Goal: Task Accomplishment & Management: Use online tool/utility

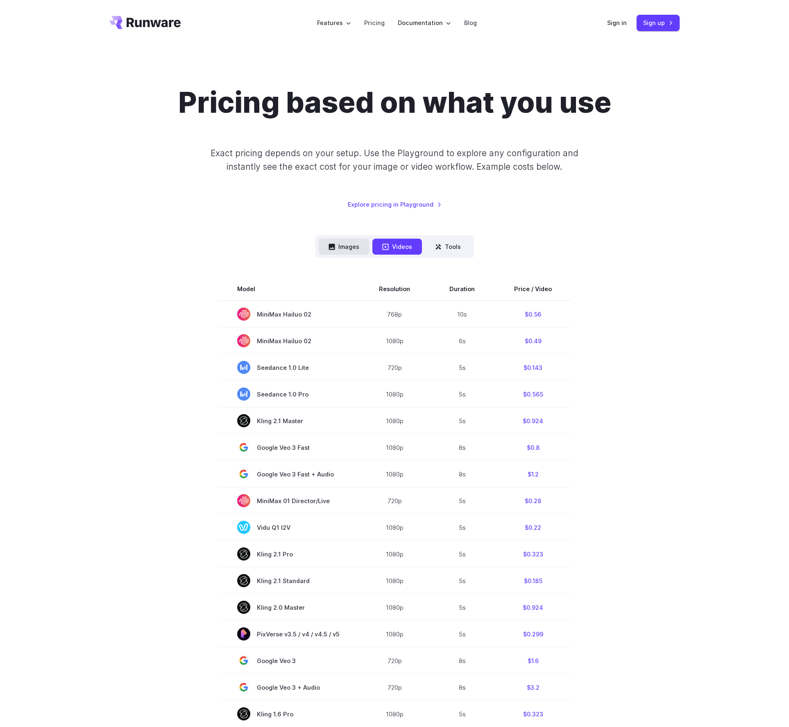
click at [338, 247] on button "Images" at bounding box center [344, 246] width 50 height 16
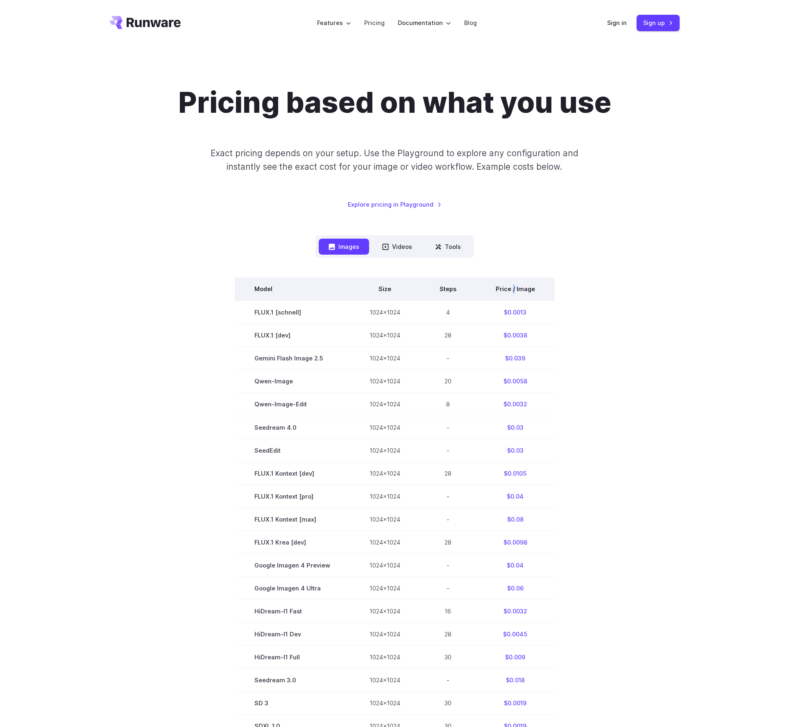
click at [513, 291] on th "Price / Image" at bounding box center [515, 288] width 79 height 23
click at [602, 316] on section "Model Size Steps Price / Image FLUX.1 [schnell] 1024x1024 4 $0.0013 FLUX.1 [dev…" at bounding box center [394, 518] width 570 height 482
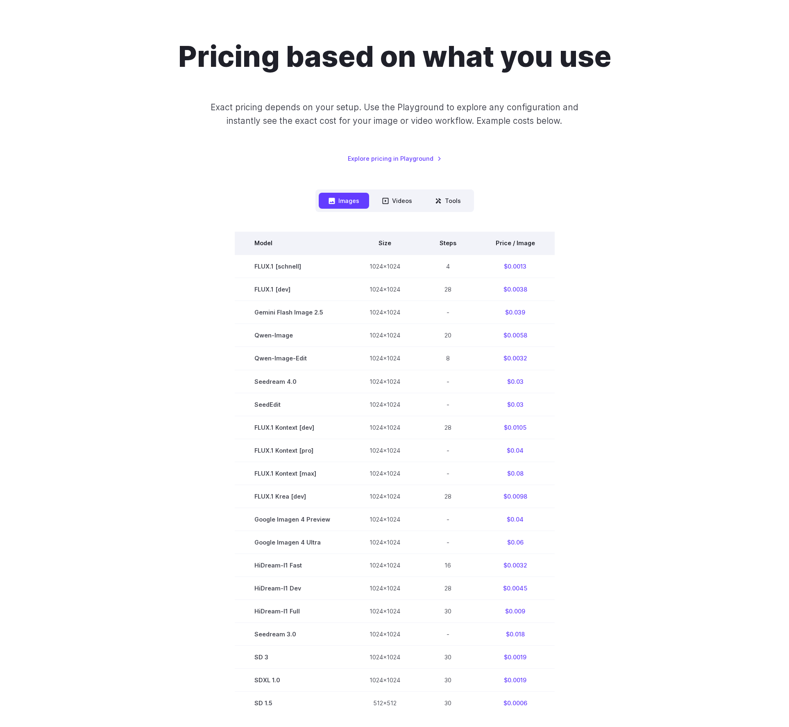
scroll to position [41, 0]
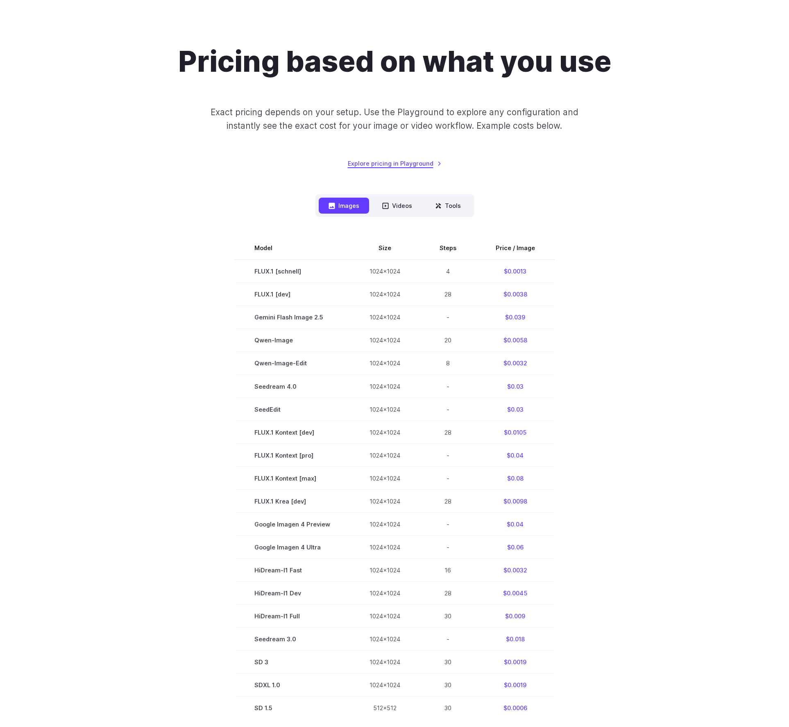
click at [392, 166] on link "Explore pricing in Playground" at bounding box center [395, 163] width 94 height 9
click at [512, 252] on th "Price / Image" at bounding box center [515, 247] width 79 height 23
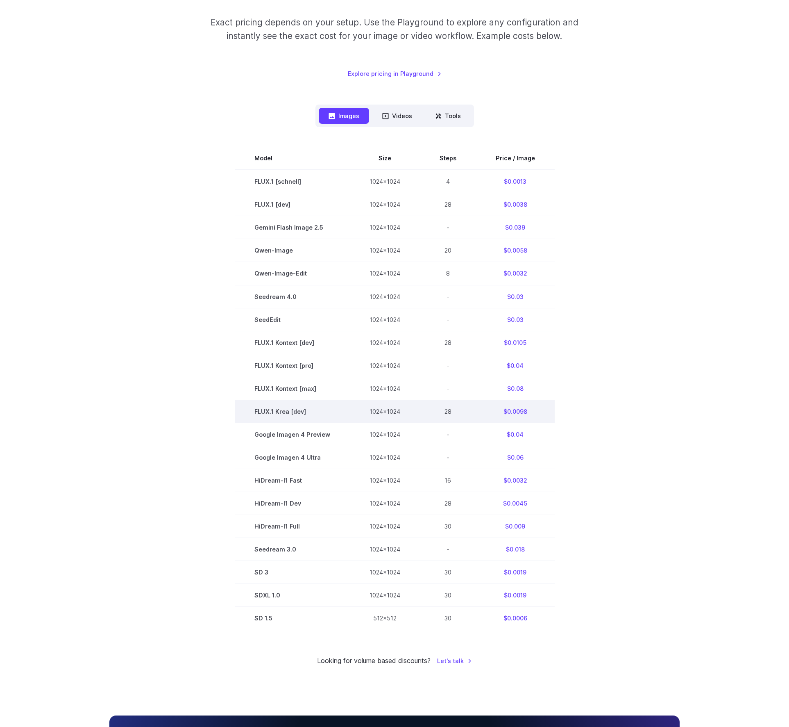
scroll to position [123, 0]
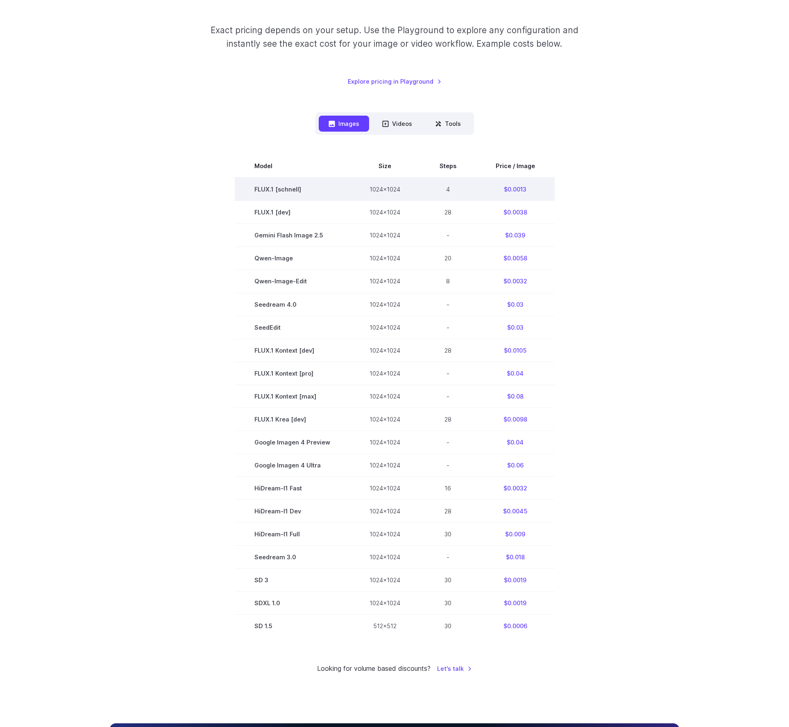
click at [276, 193] on td "FLUX.1 [schnell]" at bounding box center [292, 188] width 115 height 23
click at [277, 189] on td "FLUX.1 [schnell]" at bounding box center [292, 188] width 115 height 23
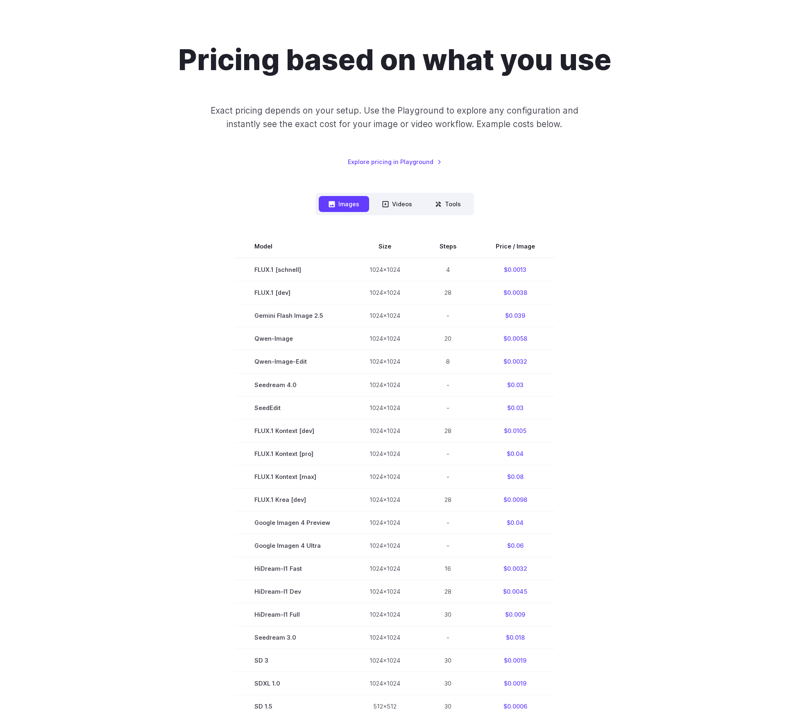
scroll to position [0, 0]
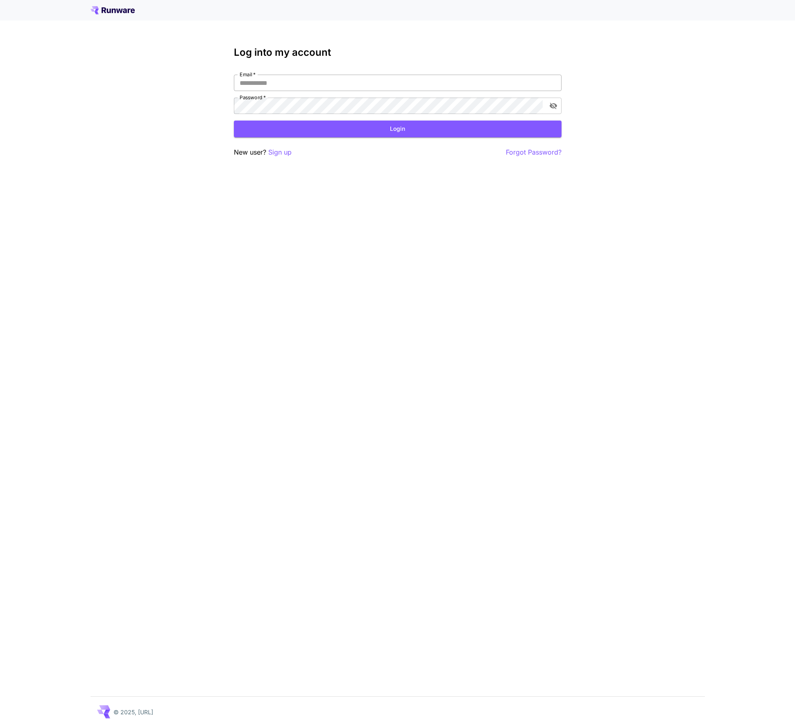
click at [313, 81] on input "Email   *" at bounding box center [398, 83] width 328 height 16
type input "**********"
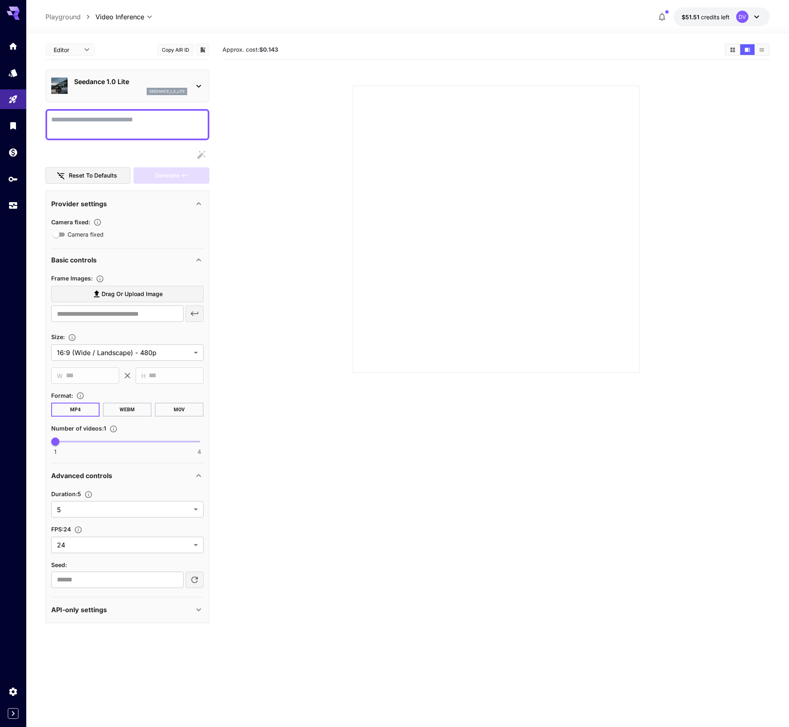
click at [198, 83] on icon at bounding box center [199, 86] width 10 height 10
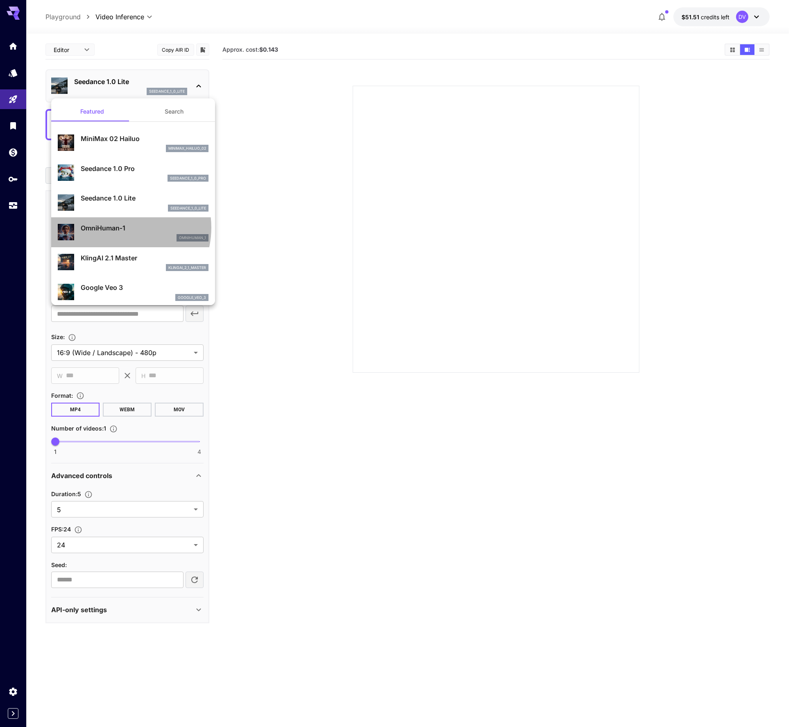
click at [119, 227] on p "OmniHuman‑1" at bounding box center [145, 228] width 128 height 10
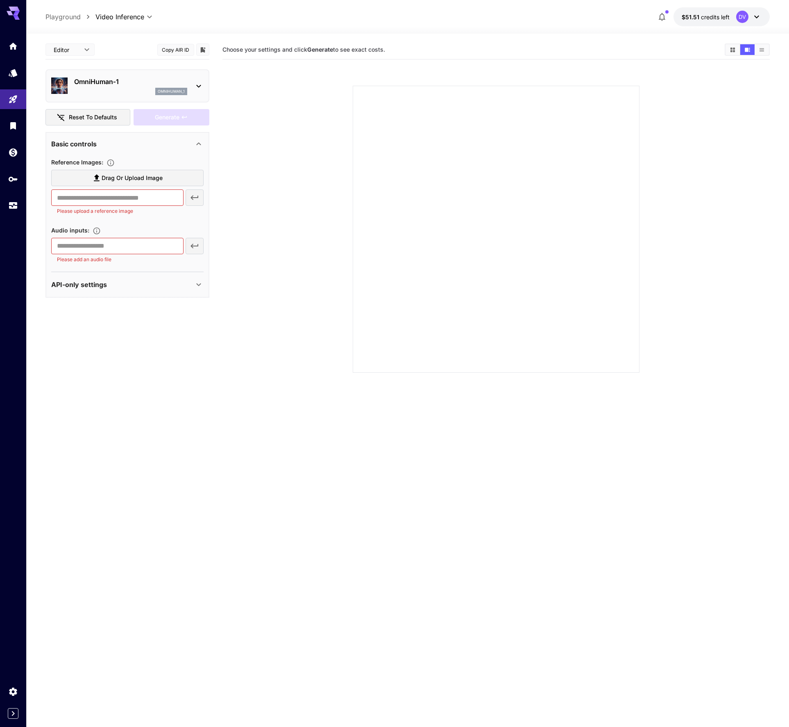
click at [199, 85] on icon at bounding box center [199, 86] width 10 height 10
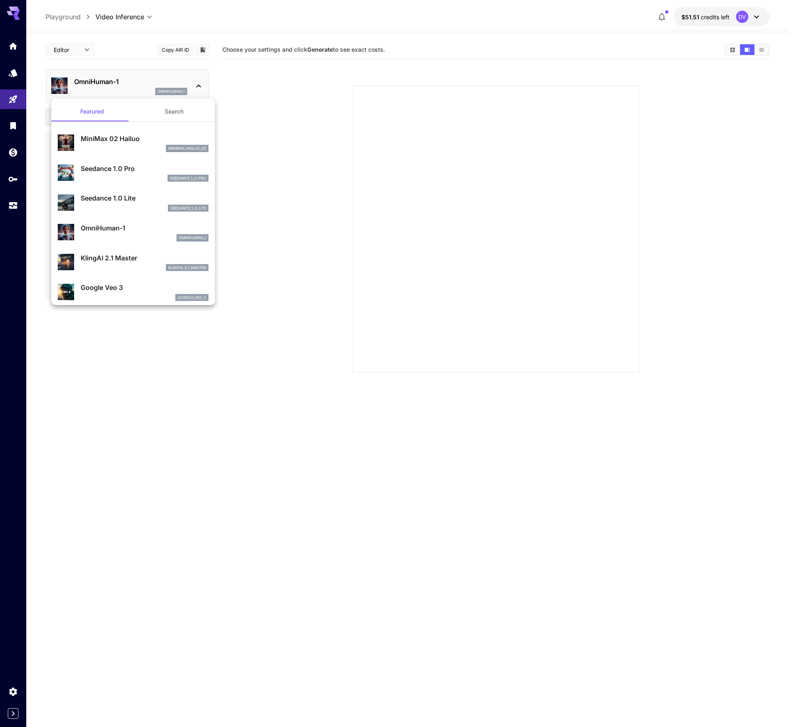
drag, startPoint x: 280, startPoint y: 129, endPoint x: 218, endPoint y: 92, distance: 72.8
click at [277, 126] on div at bounding box center [397, 363] width 795 height 727
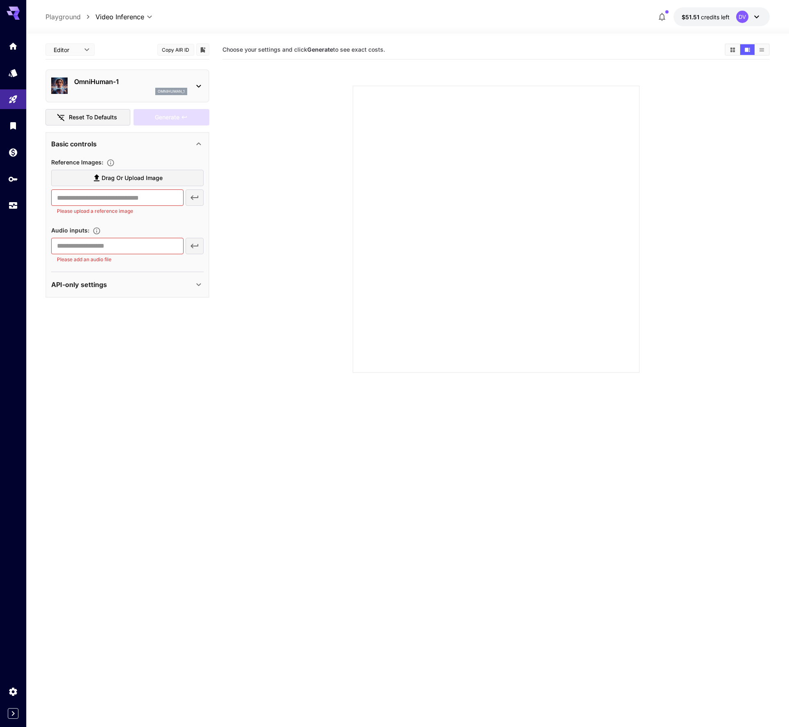
click at [65, 14] on p "Playground" at bounding box center [62, 17] width 35 height 10
type input "**********"
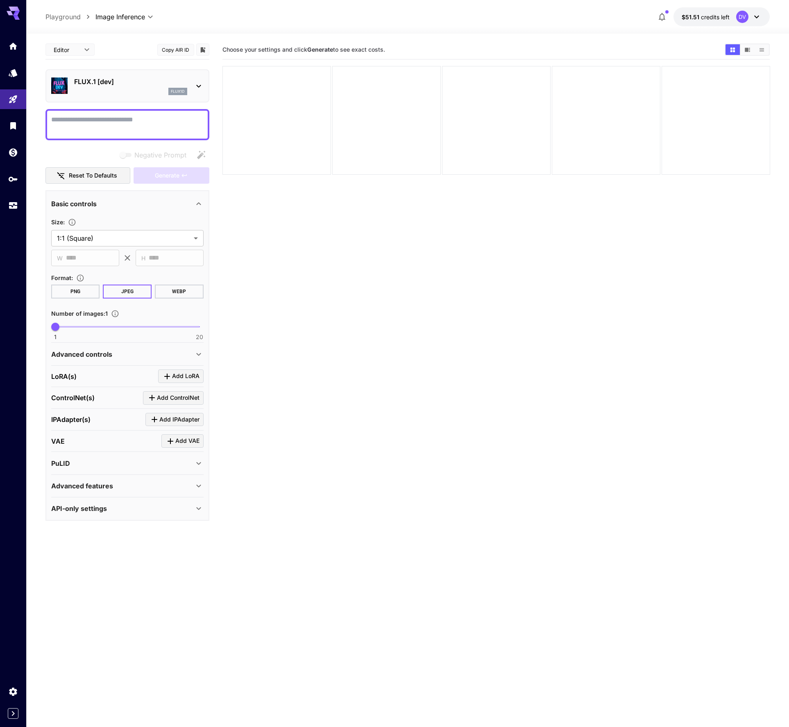
click at [201, 82] on icon at bounding box center [199, 86] width 10 height 10
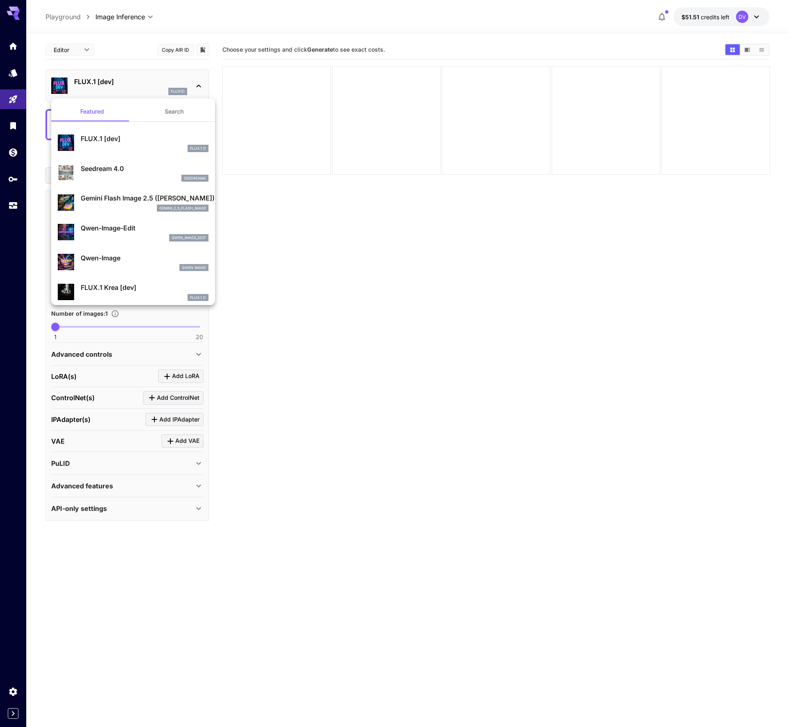
click at [201, 82] on div at bounding box center [397, 363] width 795 height 727
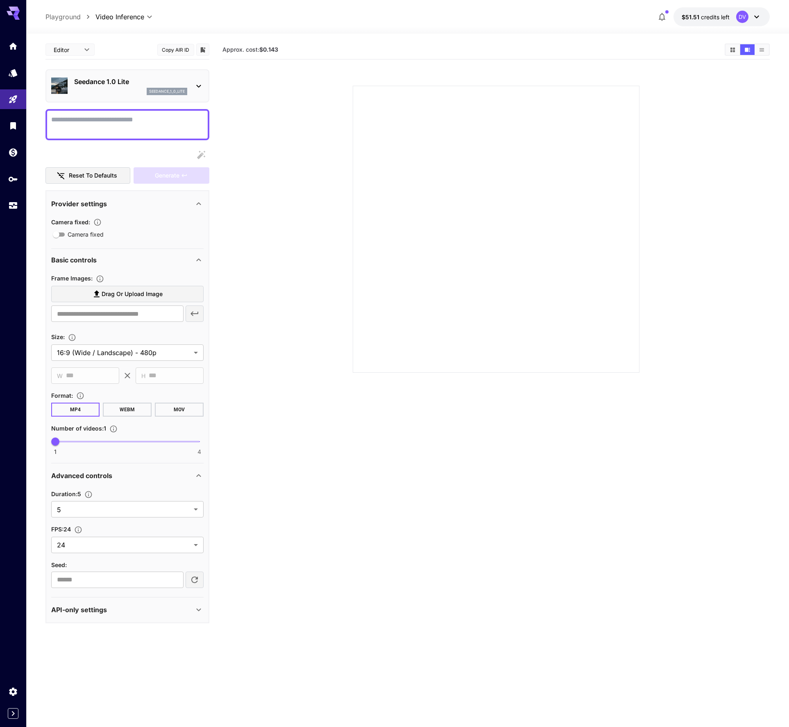
click at [64, 12] on p "Playground" at bounding box center [62, 17] width 35 height 10
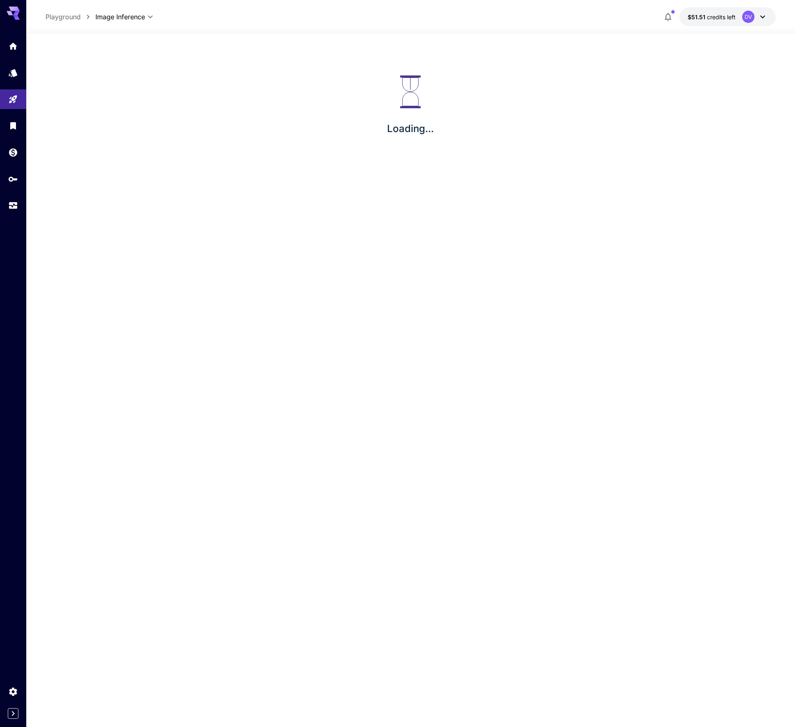
click at [64, 14] on p "Playground" at bounding box center [62, 17] width 35 height 10
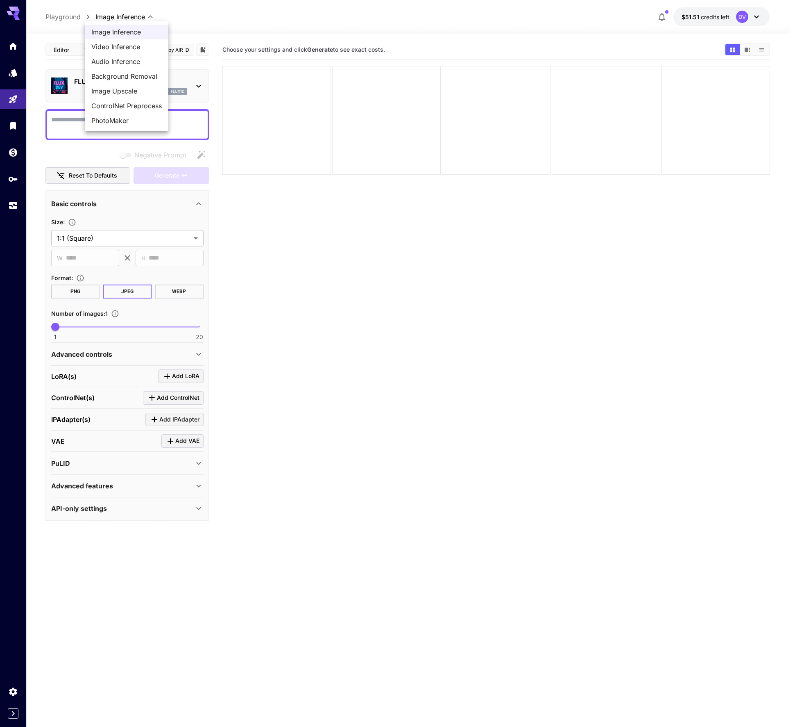
click at [113, 15] on body "**********" at bounding box center [397, 395] width 795 height 791
click at [125, 123] on span "PhotoMaker" at bounding box center [126, 121] width 70 height 10
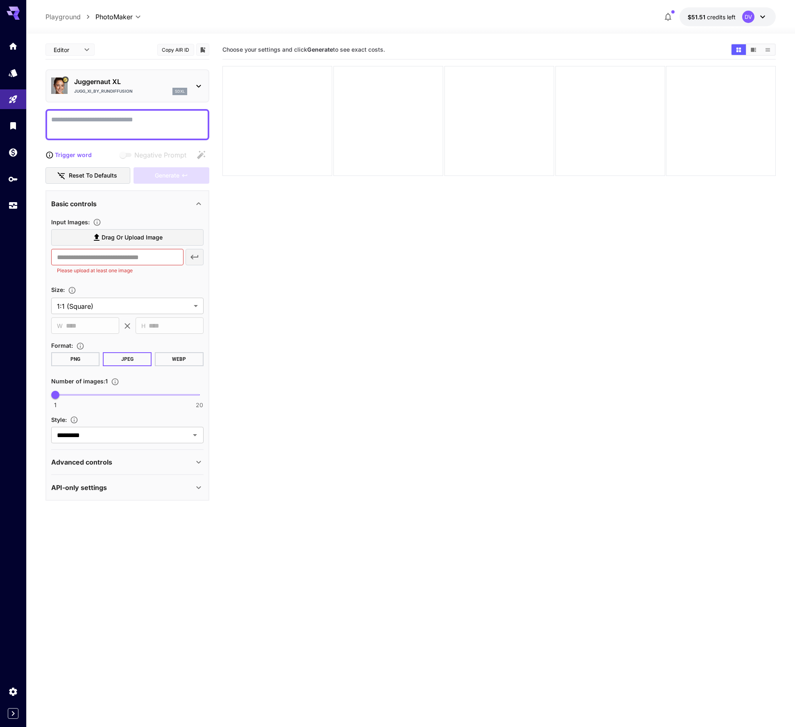
click at [124, 16] on body "**********" at bounding box center [397, 395] width 795 height 791
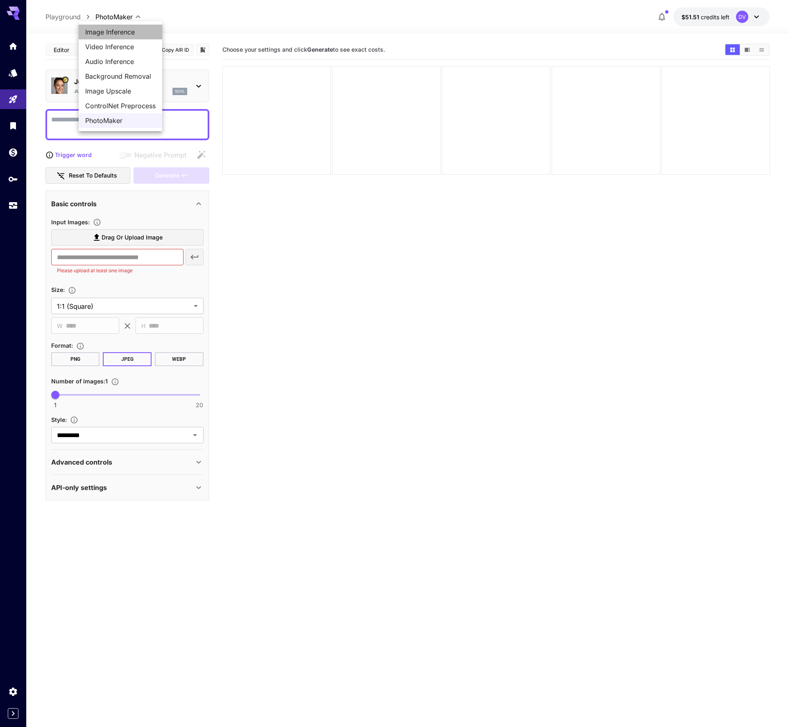
click at [133, 35] on span "Image Inference" at bounding box center [120, 32] width 70 height 10
type input "**********"
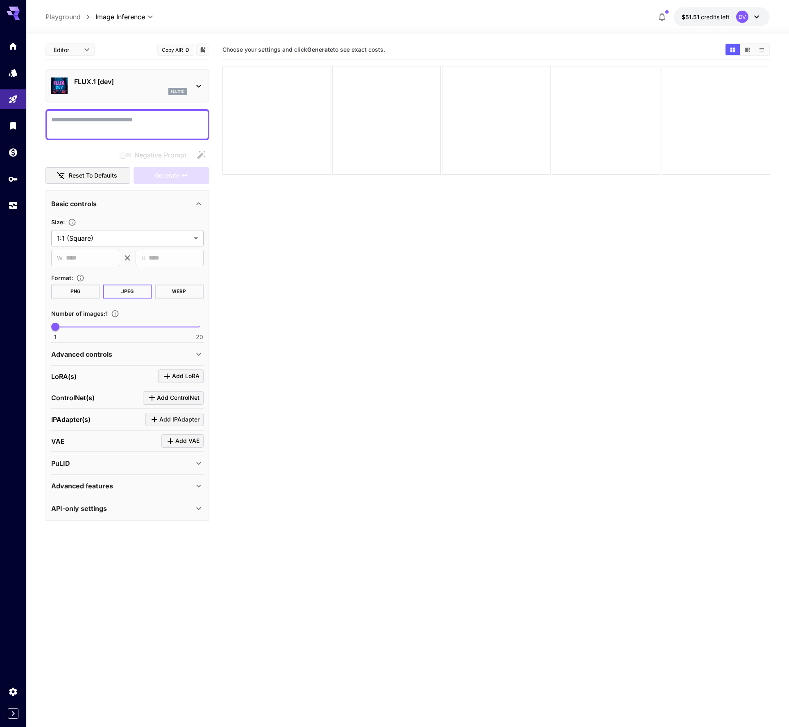
click at [198, 86] on icon at bounding box center [199, 86] width 10 height 10
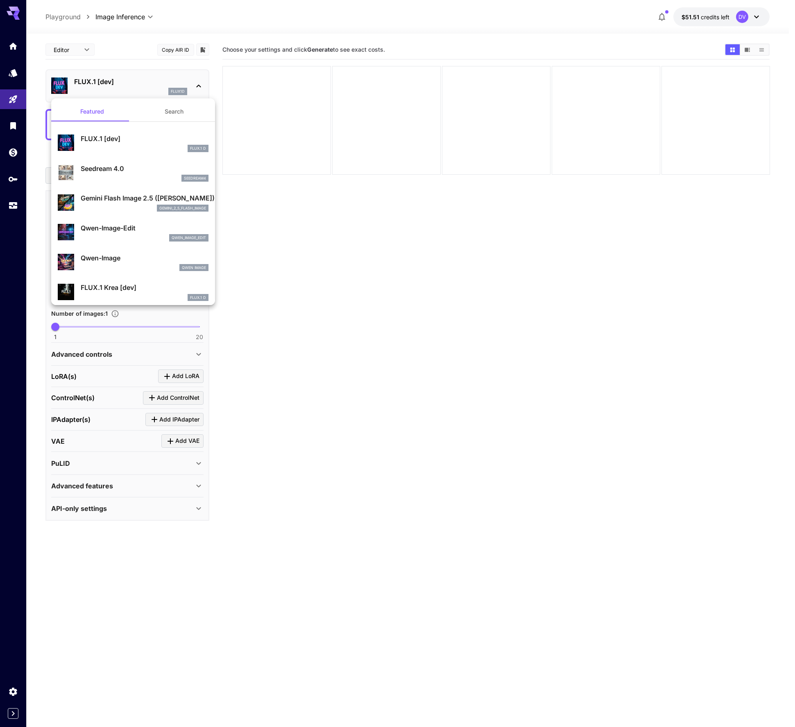
click at [116, 169] on p "Seedream 4.0" at bounding box center [145, 169] width 128 height 10
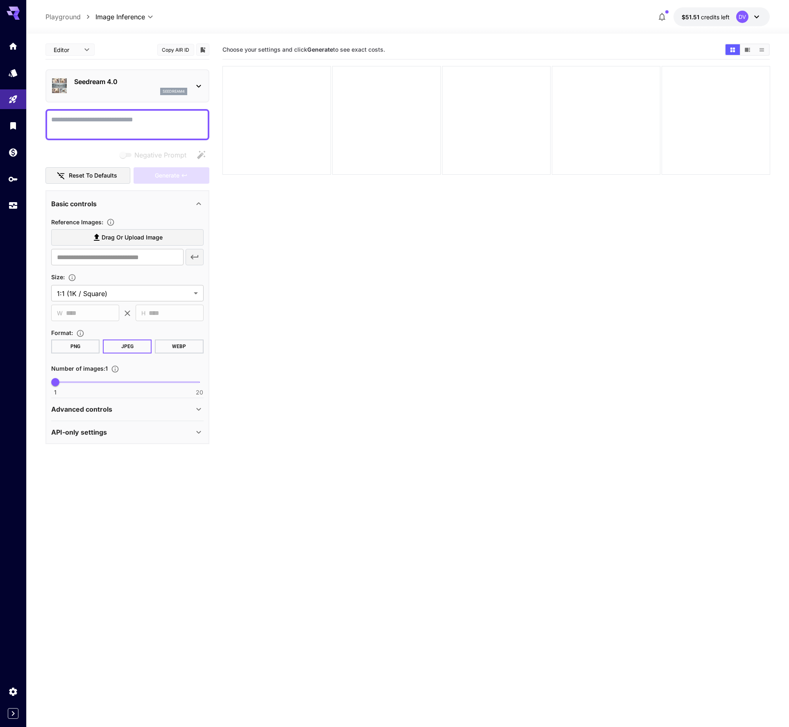
click at [197, 50] on div at bounding box center [202, 49] width 13 height 12
click at [132, 86] on p "Seedream 4.0" at bounding box center [130, 82] width 113 height 10
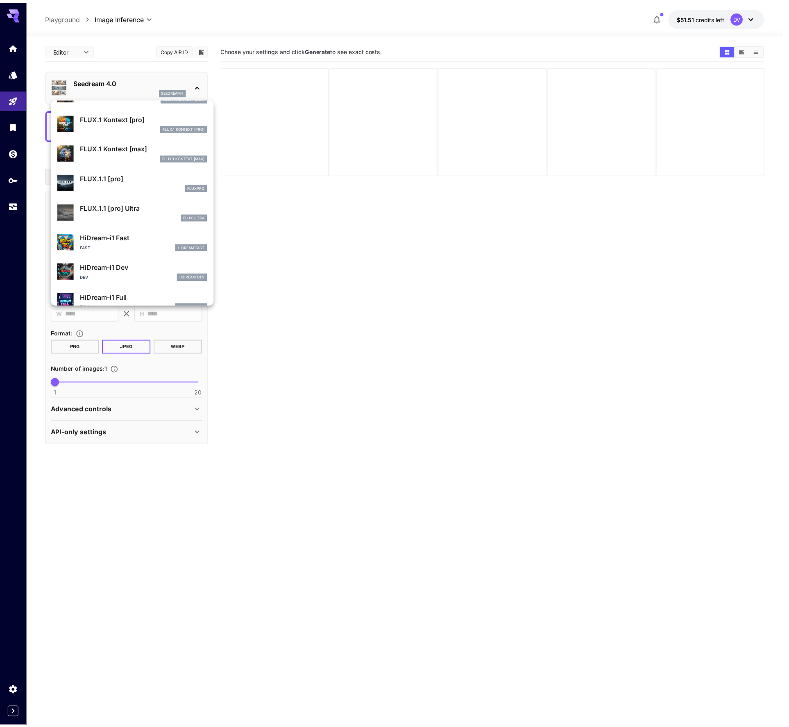
scroll to position [540, 0]
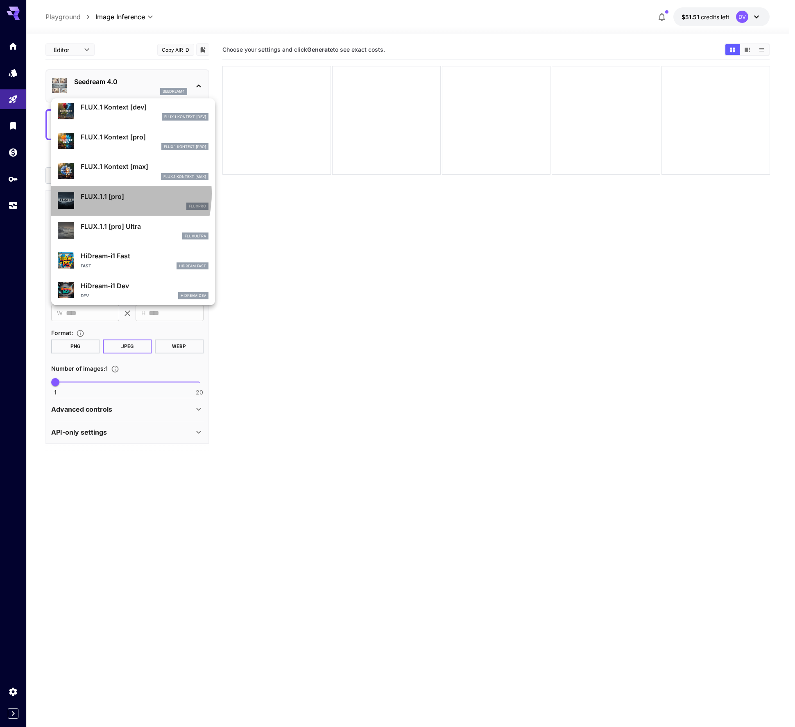
click at [101, 193] on p "FLUX.1.1 [pro]" at bounding box center [145, 196] width 128 height 10
type input "**********"
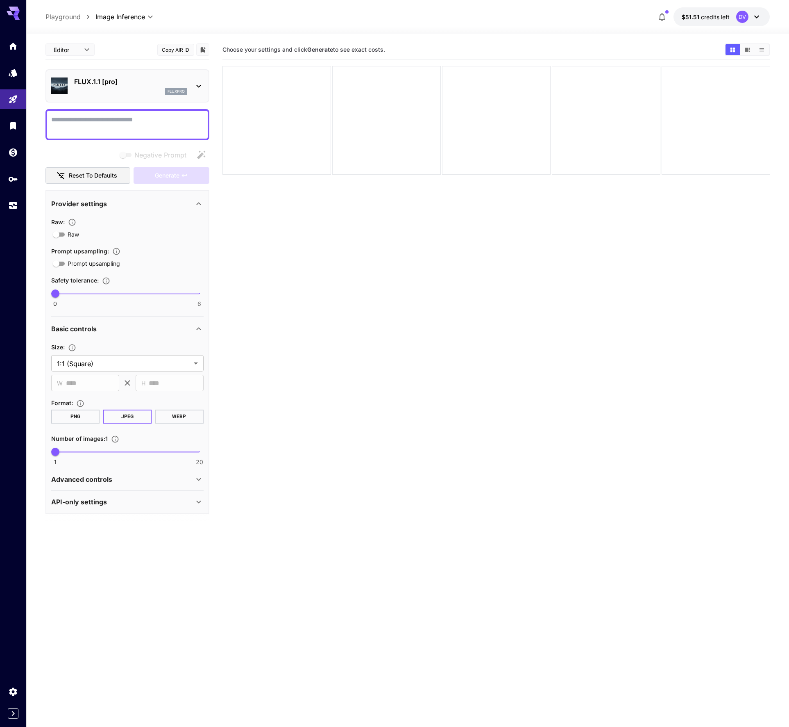
click at [201, 501] on icon at bounding box center [198, 501] width 5 height 3
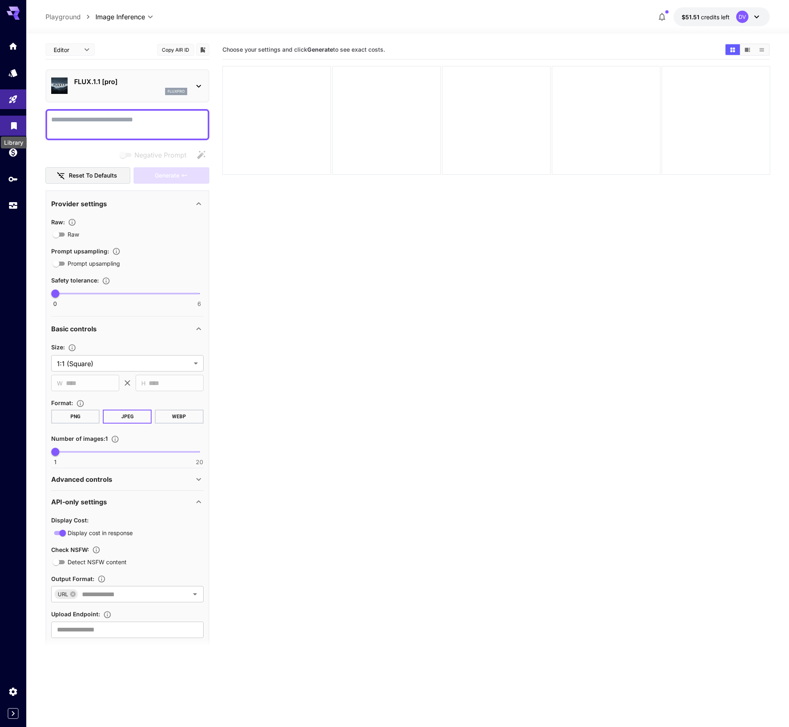
click at [13, 123] on icon "Library" at bounding box center [14, 123] width 6 height 7
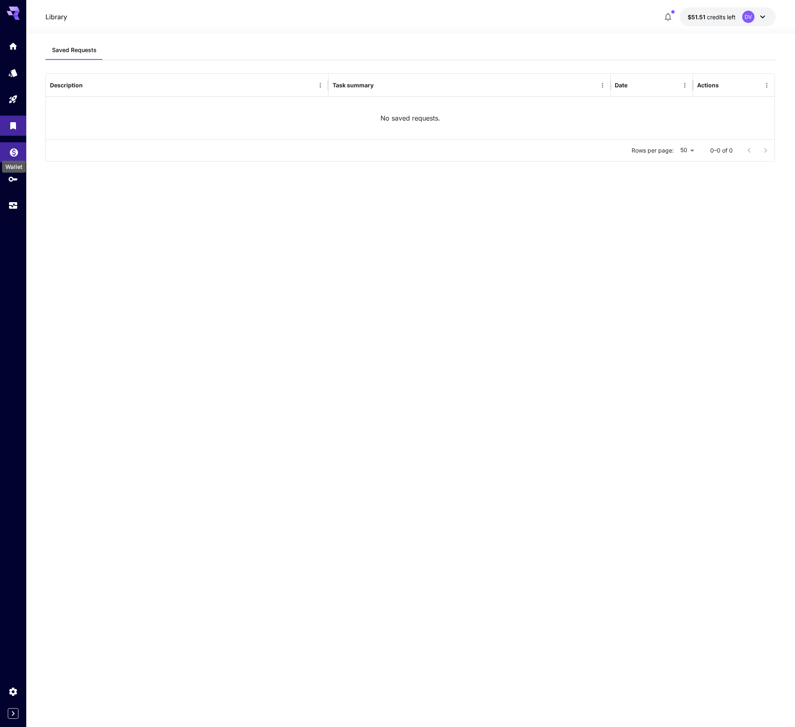
click at [11, 148] on icon "Wallet" at bounding box center [14, 150] width 8 height 8
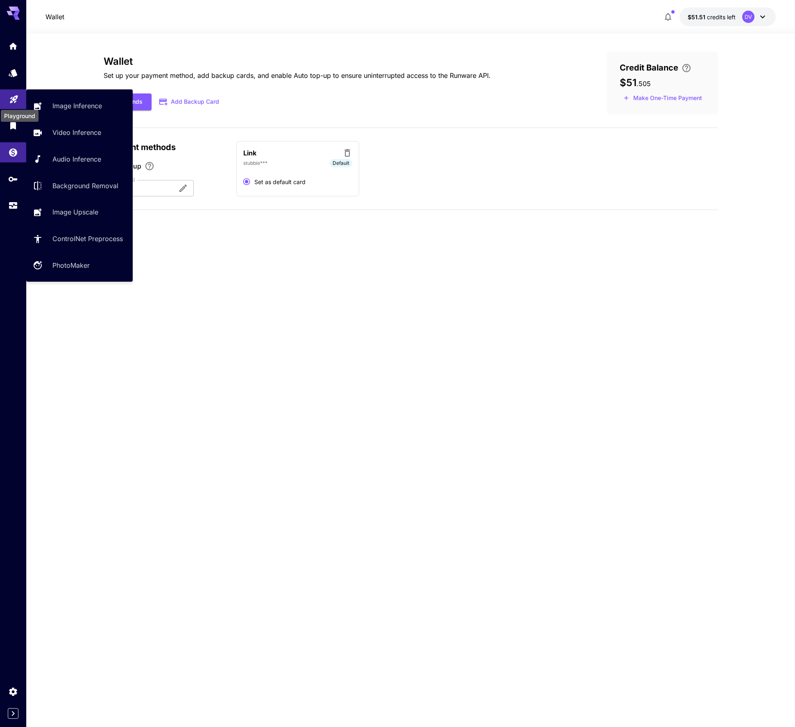
click at [16, 97] on icon "Playground" at bounding box center [14, 97] width 8 height 8
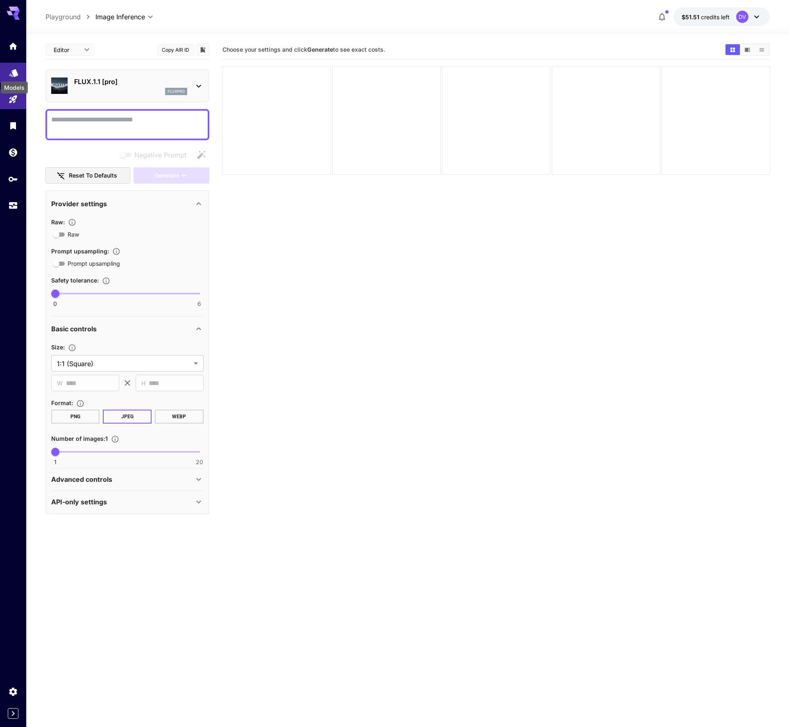
click at [17, 72] on icon "Models" at bounding box center [13, 70] width 9 height 8
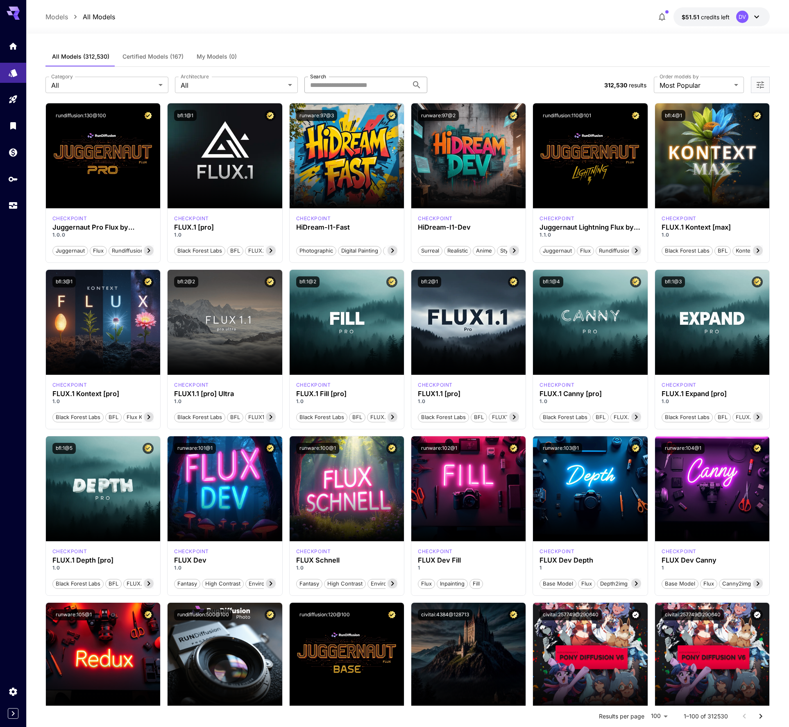
click at [355, 86] on input "Search" at bounding box center [356, 85] width 104 height 16
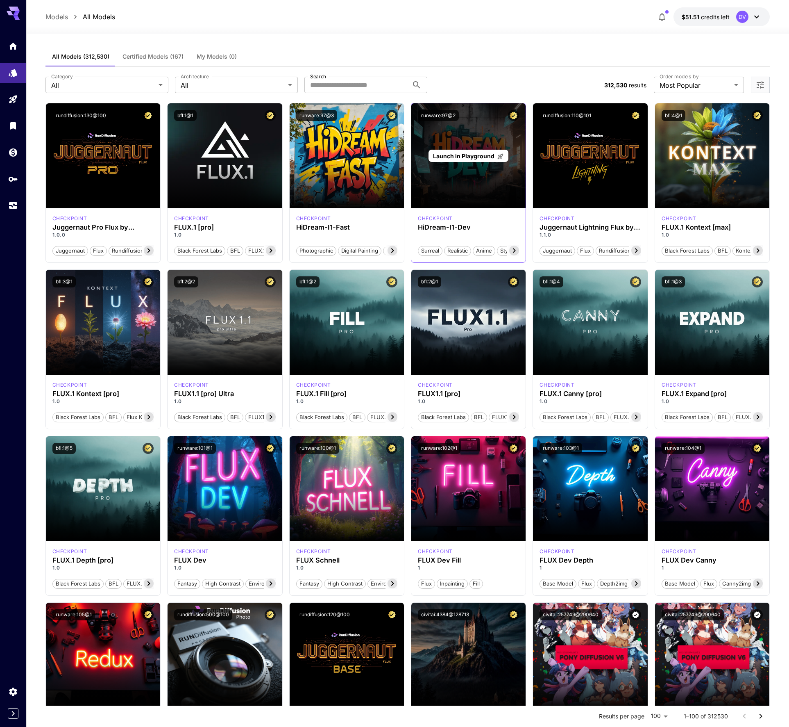
click at [470, 154] on span "Launch in Playground" at bounding box center [463, 155] width 61 height 7
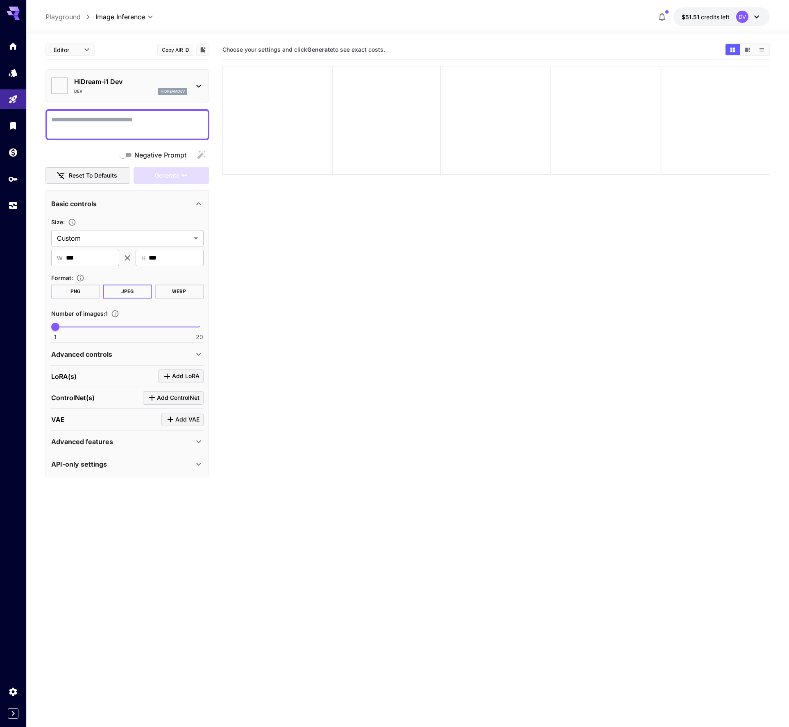
type input "*******"
click at [11, 73] on icon "Models" at bounding box center [13, 70] width 9 height 8
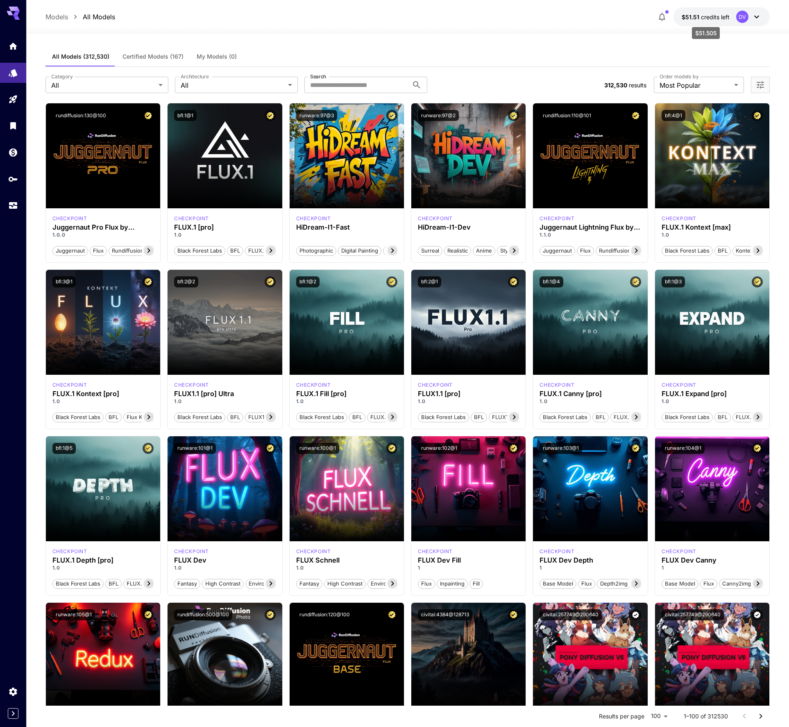
click at [728, 16] on span "credits left" at bounding box center [715, 17] width 29 height 7
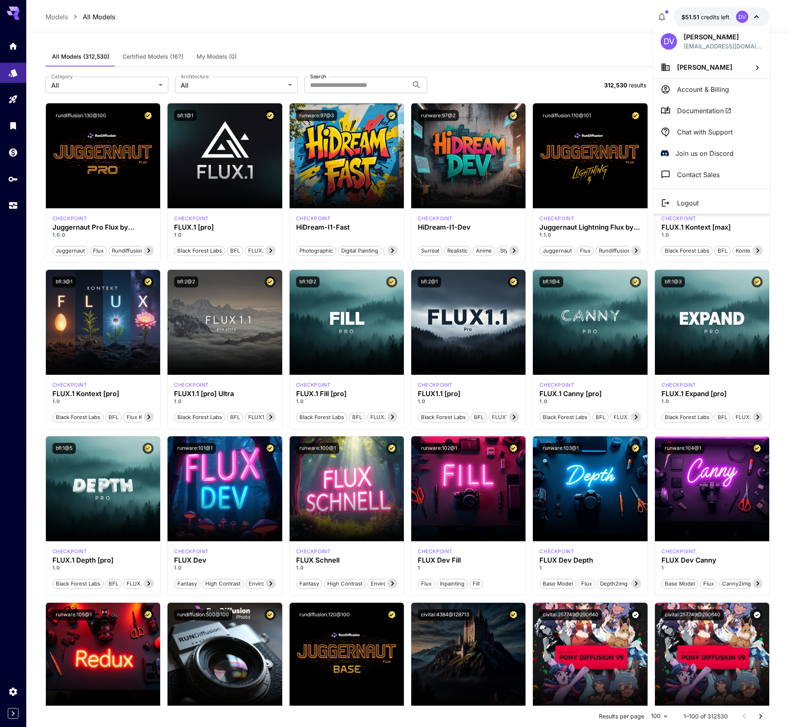
click at [11, 154] on div at bounding box center [397, 363] width 795 height 727
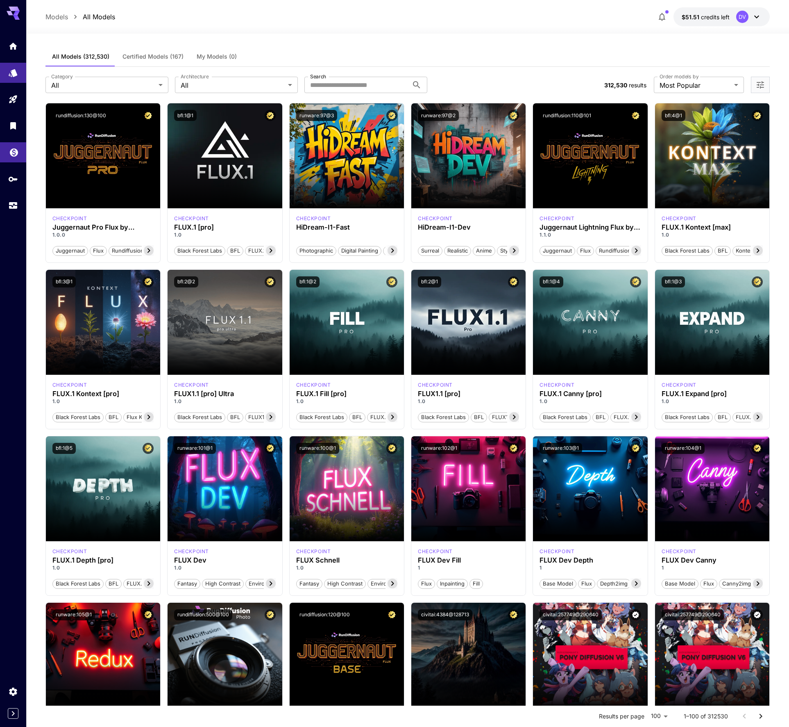
click at [12, 152] on icon "Wallet" at bounding box center [14, 150] width 10 height 10
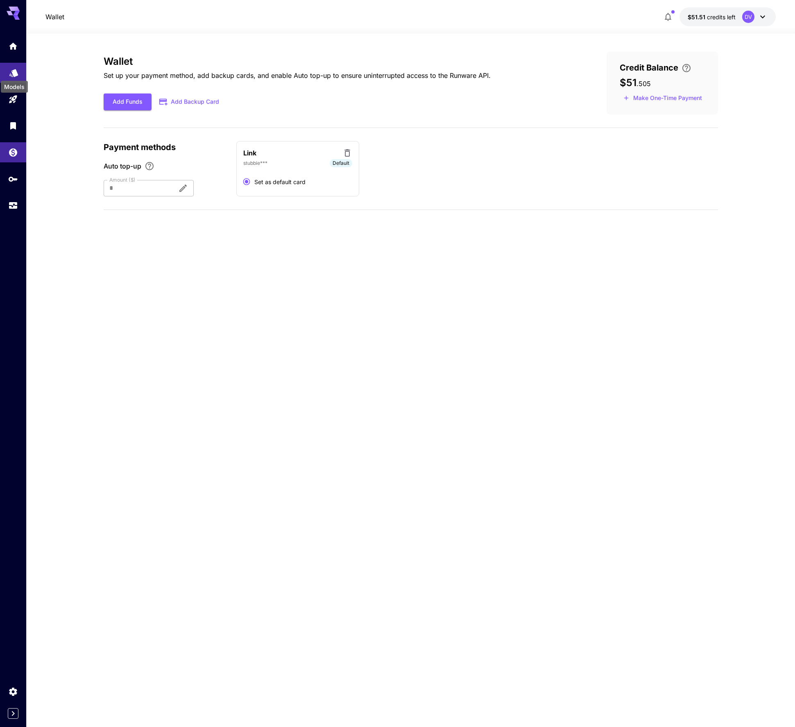
click at [18, 71] on icon "Models" at bounding box center [14, 70] width 10 height 10
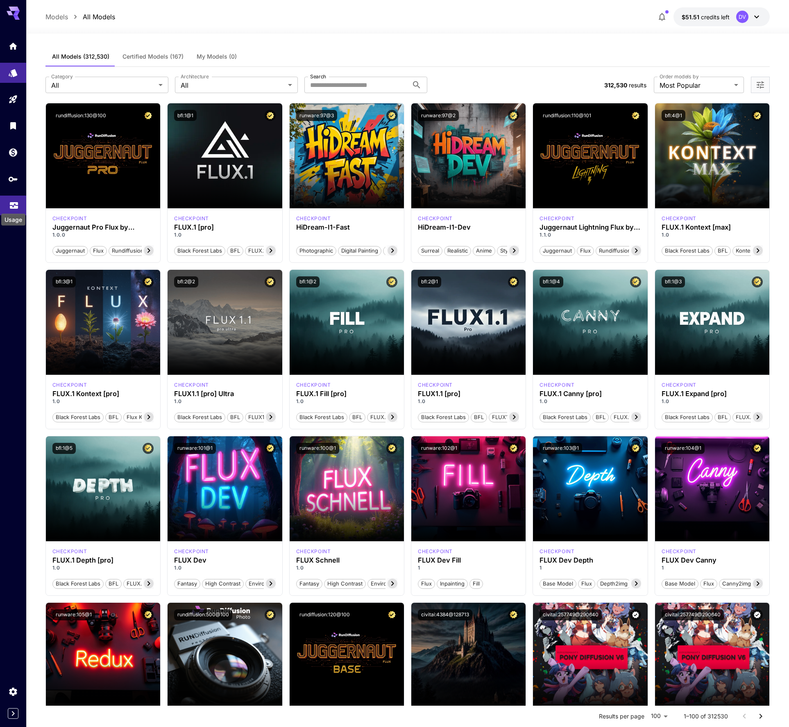
click at [12, 206] on icon "Usage" at bounding box center [14, 204] width 8 height 4
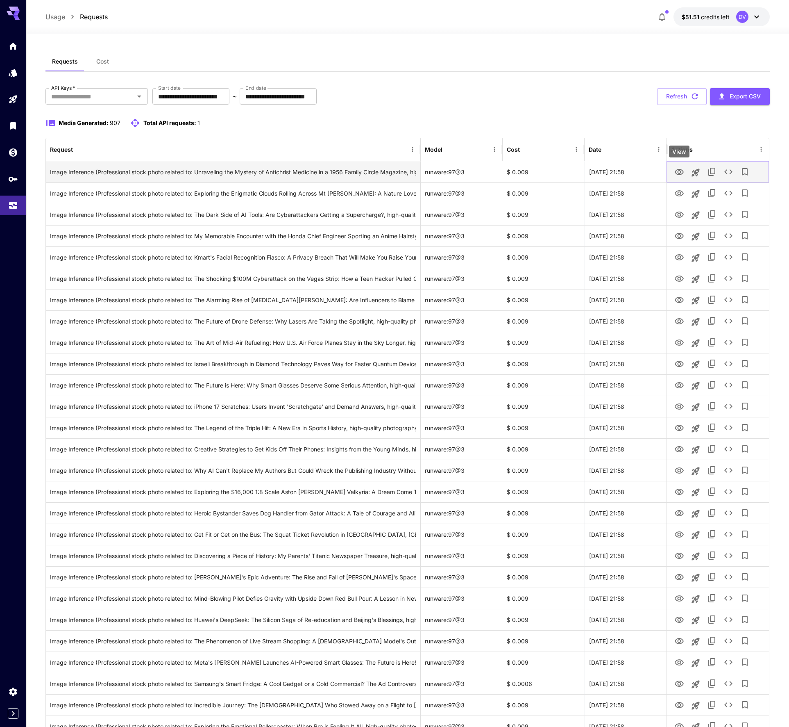
click at [679, 170] on icon "View" at bounding box center [679, 172] width 9 height 6
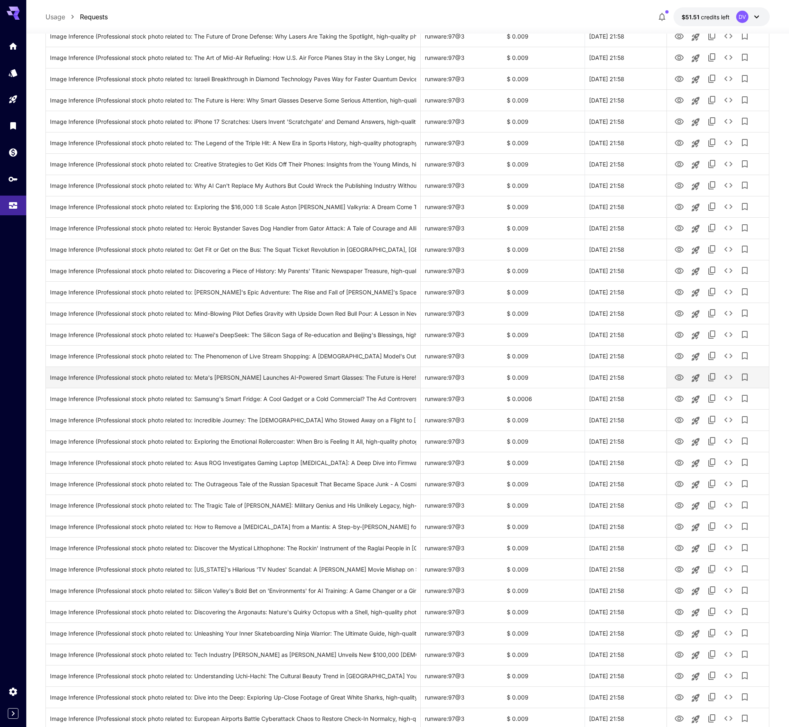
scroll to position [287, 0]
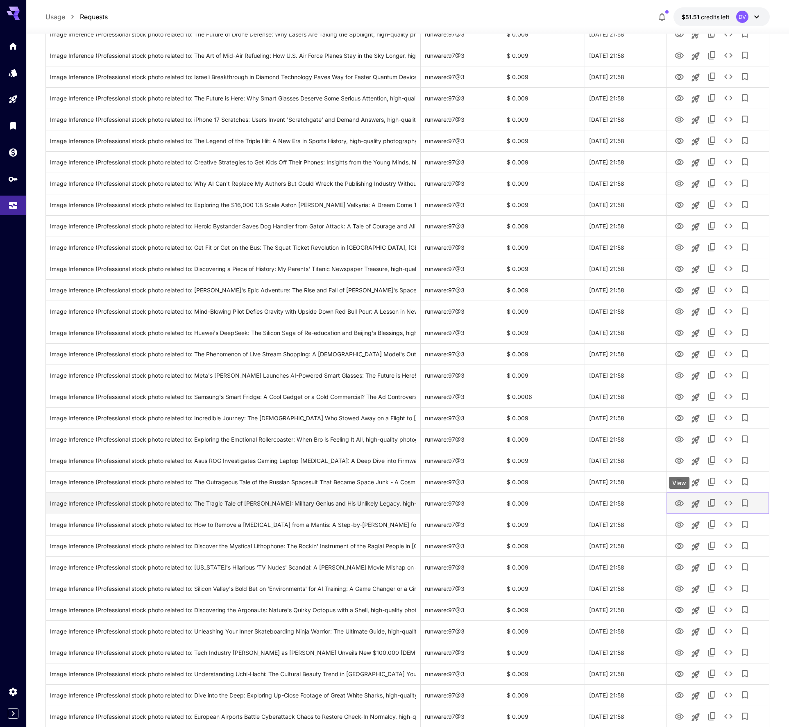
click at [682, 506] on icon "View" at bounding box center [680, 503] width 10 height 10
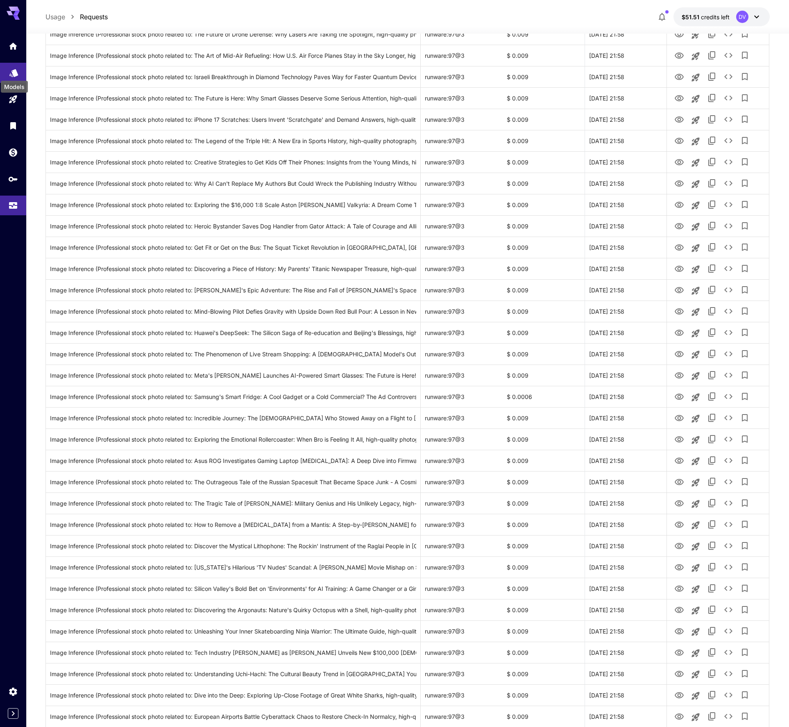
click at [12, 69] on icon "Models" at bounding box center [14, 70] width 10 height 10
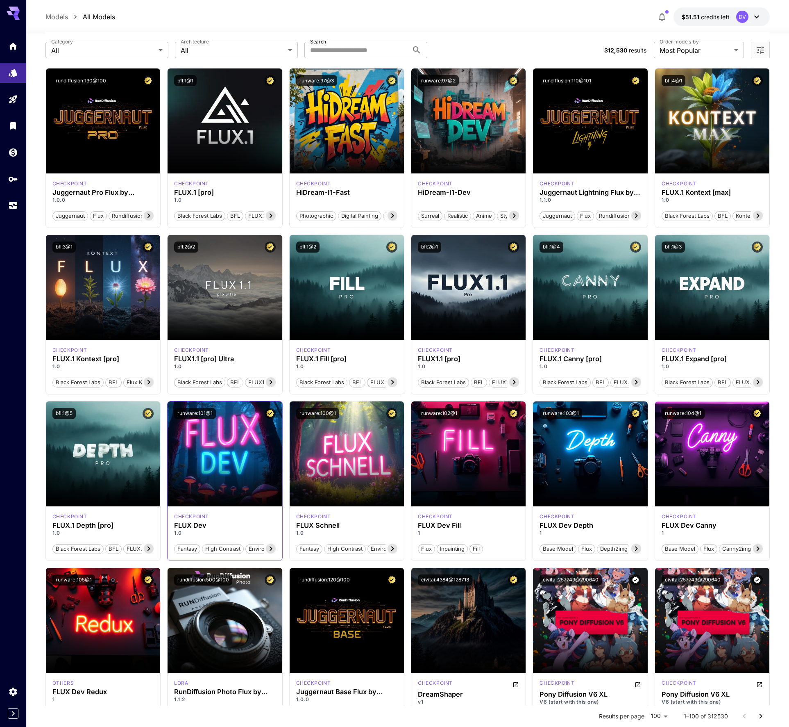
scroll to position [164, 0]
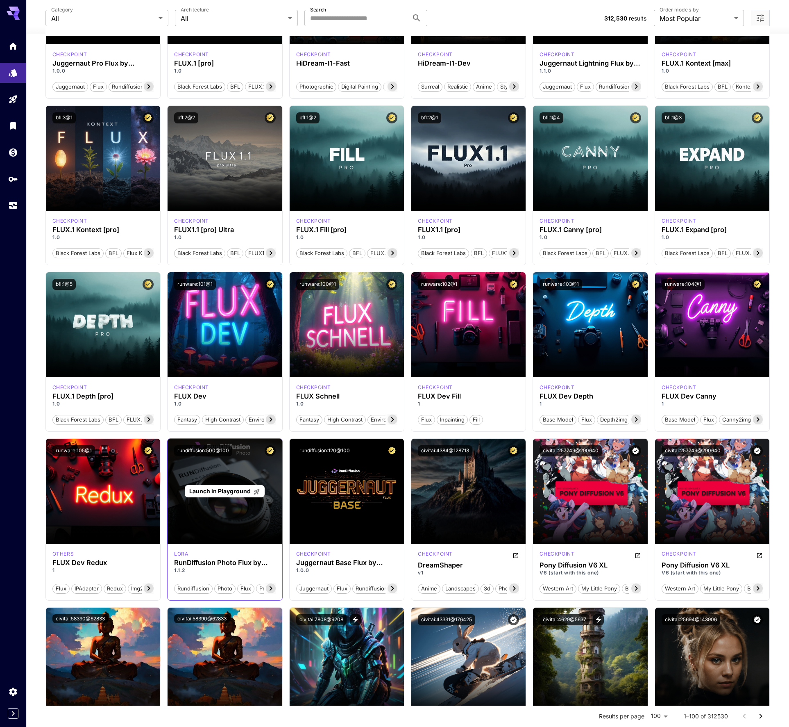
click at [228, 466] on div "Launch in Playground" at bounding box center [225, 490] width 114 height 105
click at [223, 489] on span "Launch in Playground" at bounding box center [219, 490] width 61 height 7
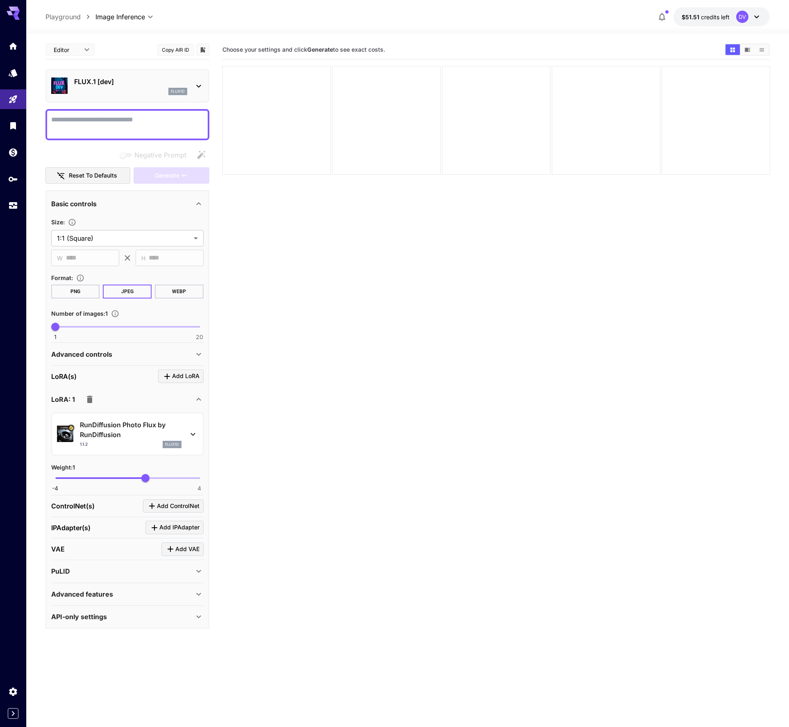
click at [127, 113] on div at bounding box center [127, 124] width 164 height 31
click at [121, 118] on textarea "Negative Prompt" at bounding box center [127, 125] width 152 height 20
paste textarea "**********"
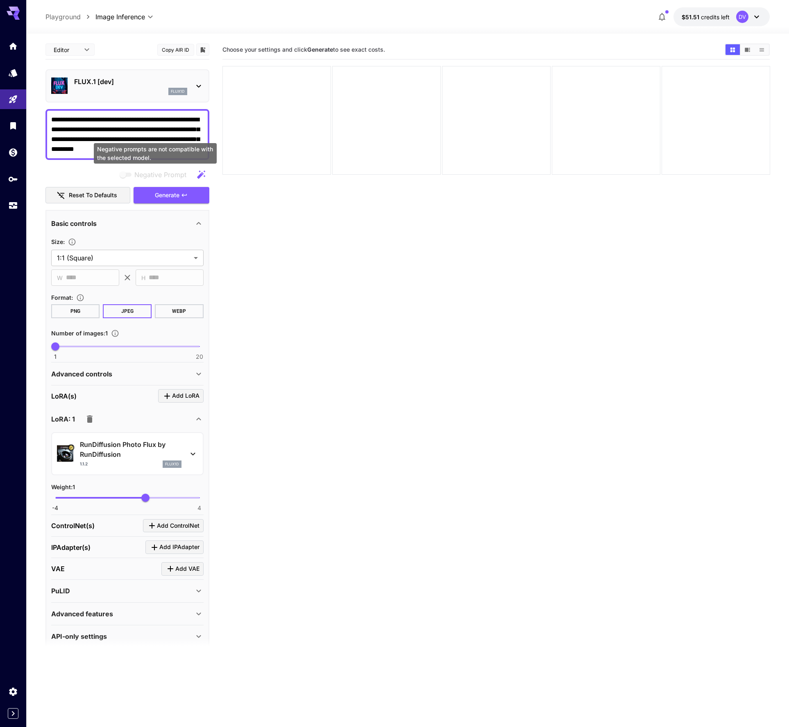
click at [147, 175] on span "Negative Prompt" at bounding box center [160, 175] width 52 height 10
click at [199, 173] on icon "button" at bounding box center [201, 175] width 10 height 10
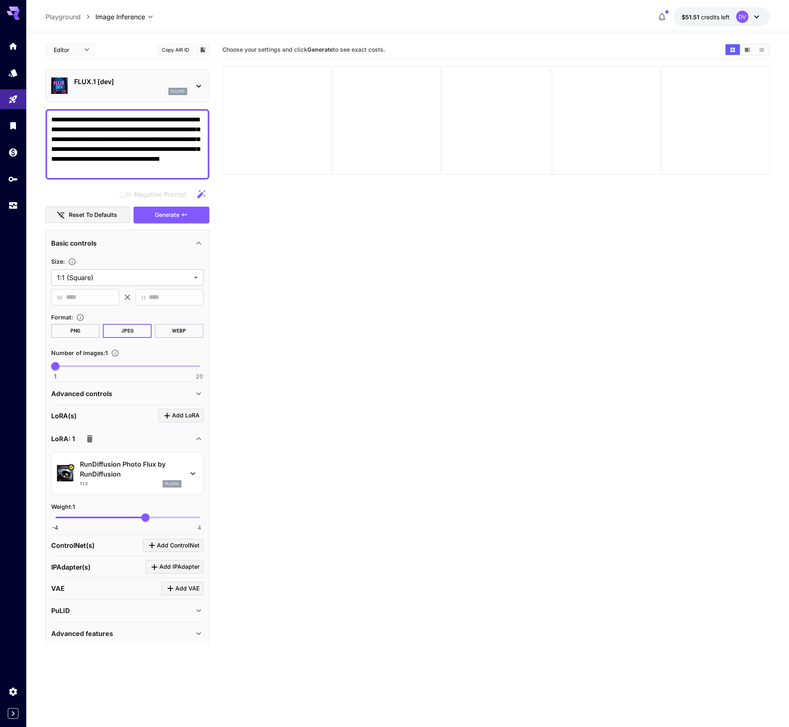
click at [182, 334] on button "WEBP" at bounding box center [179, 331] width 49 height 14
click at [178, 216] on span "Generate" at bounding box center [167, 215] width 25 height 10
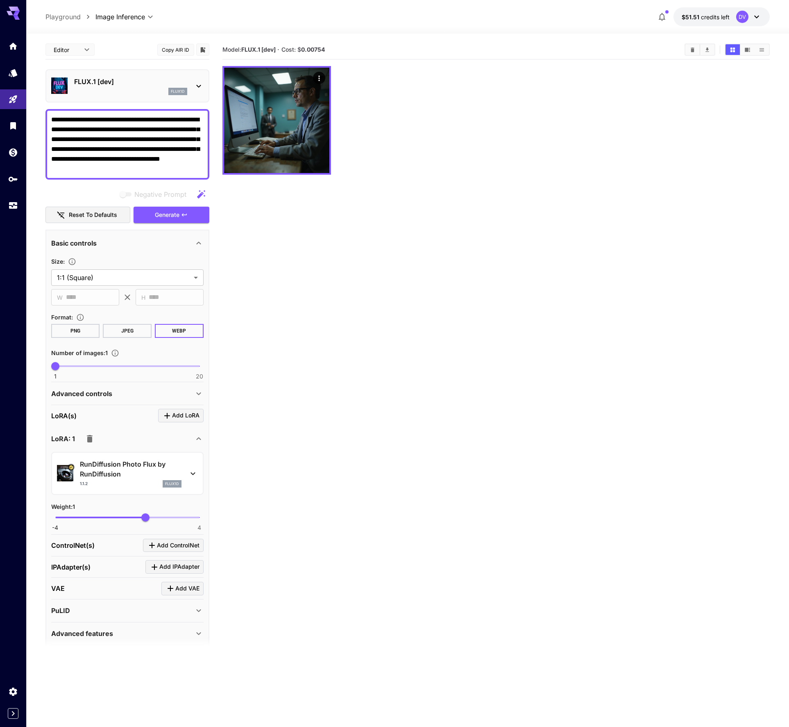
click at [57, 155] on textarea "**********" at bounding box center [127, 144] width 152 height 59
click at [159, 151] on textarea "**********" at bounding box center [127, 144] width 152 height 59
type textarea "**********"
click at [322, 284] on section "Model: FLUX.1 [dev] · Cost: $ 0.00754" at bounding box center [497, 403] width 548 height 727
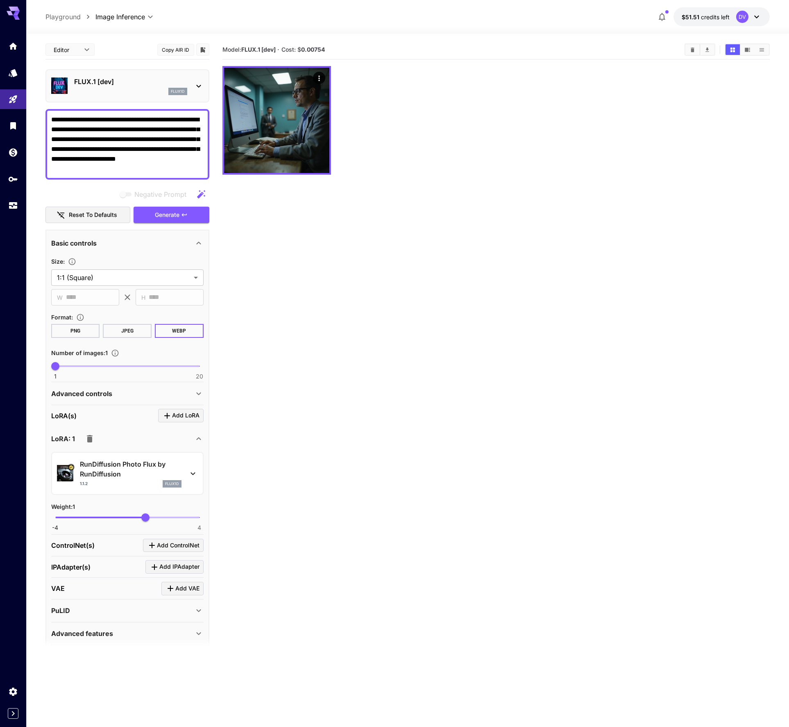
click at [183, 48] on button "Copy AIR ID" at bounding box center [175, 50] width 37 height 12
drag, startPoint x: 133, startPoint y: 169, endPoint x: 38, endPoint y: 111, distance: 111.5
click at [38, 111] on section "**********" at bounding box center [407, 413] width 763 height 758
